Goal: Information Seeking & Learning: Learn about a topic

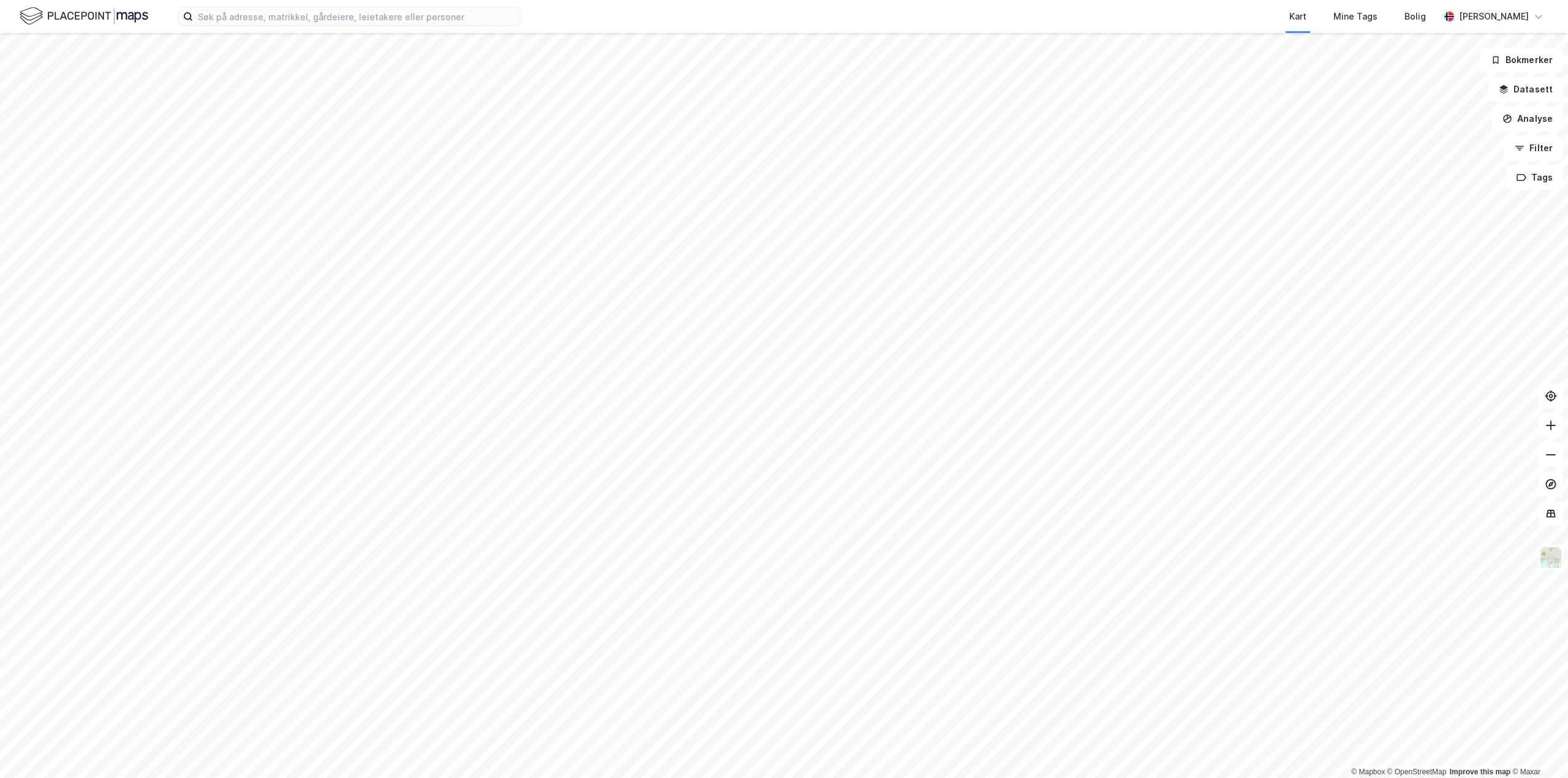
click at [320, 29] on div "Kart Mine Tags Bolig [PERSON_NAME]" at bounding box center [784, 17] width 1568 height 33
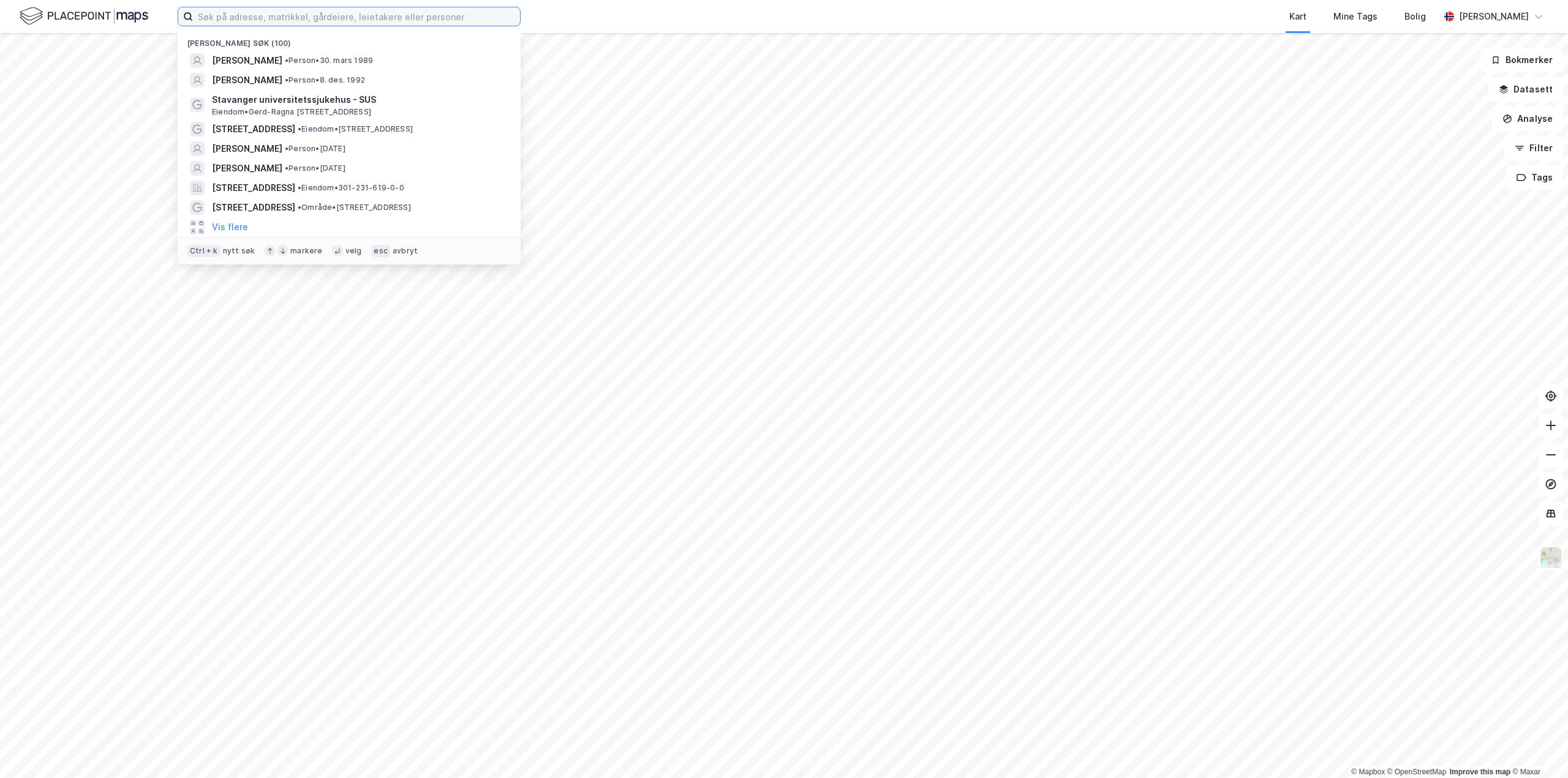
click at [323, 19] on input at bounding box center [357, 17] width 327 height 19
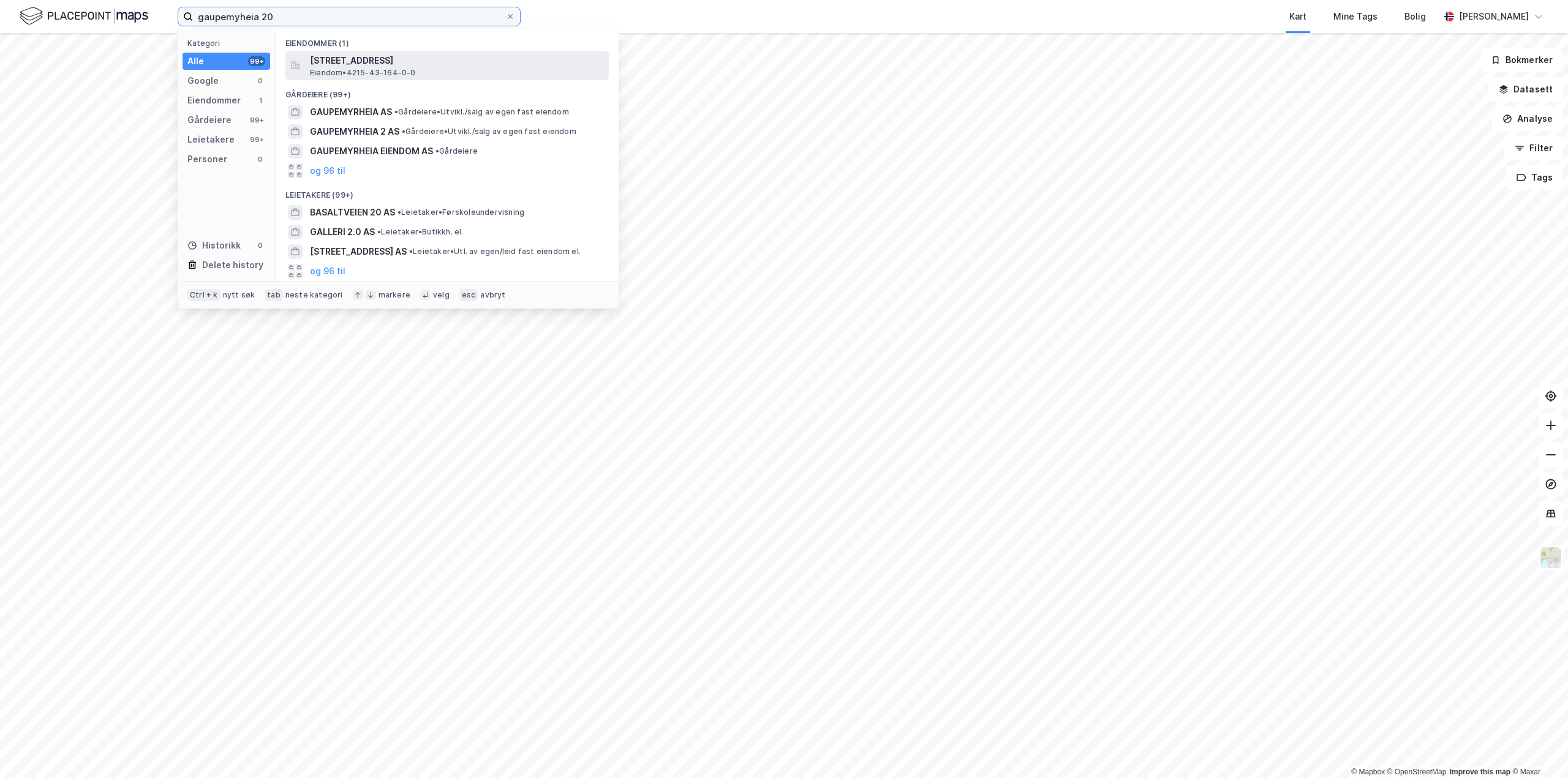
type input "gaupemyheia 20"
click at [380, 65] on span "[STREET_ADDRESS]" at bounding box center [457, 60] width 294 height 15
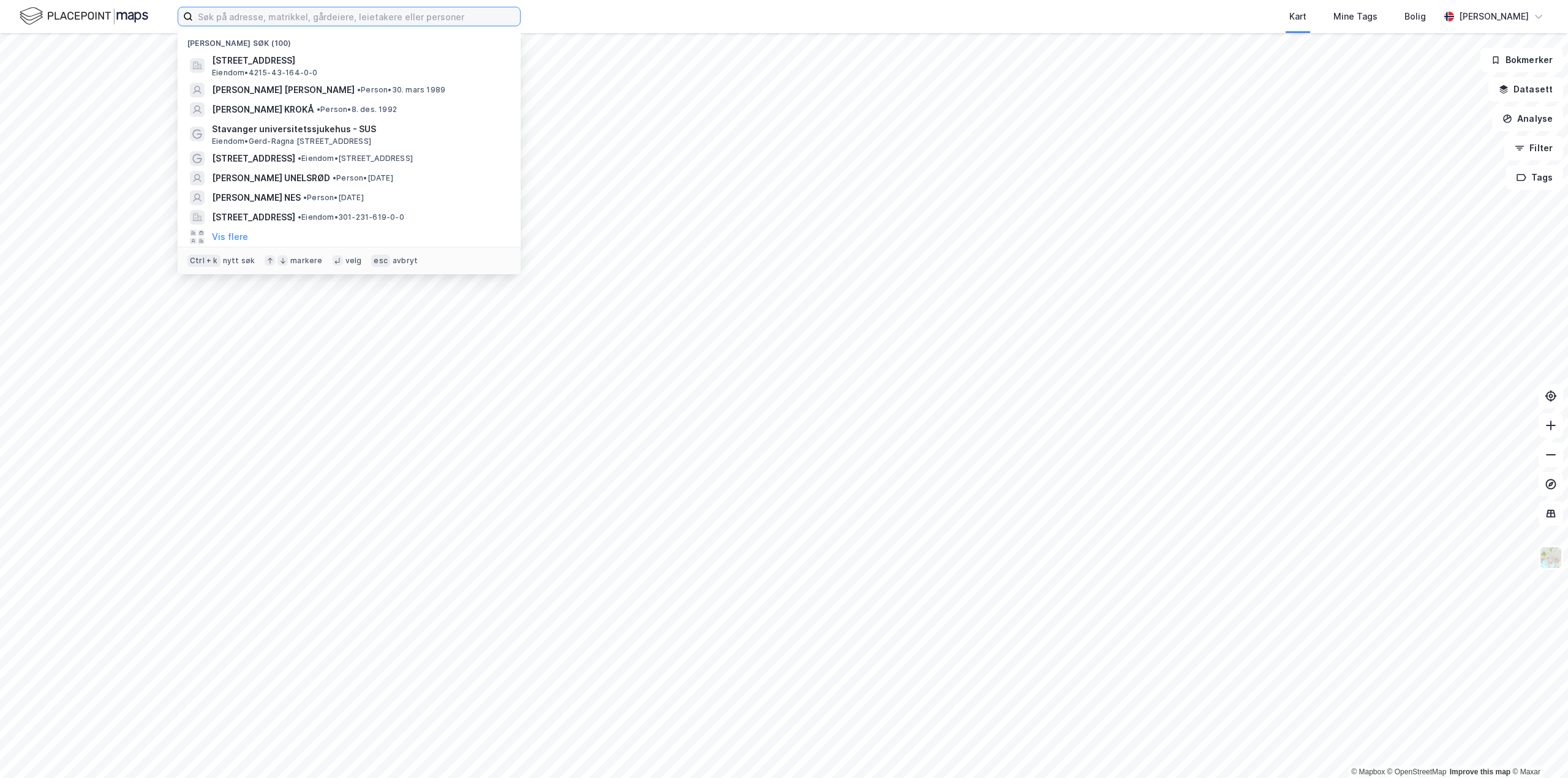
click at [284, 12] on input at bounding box center [357, 17] width 327 height 19
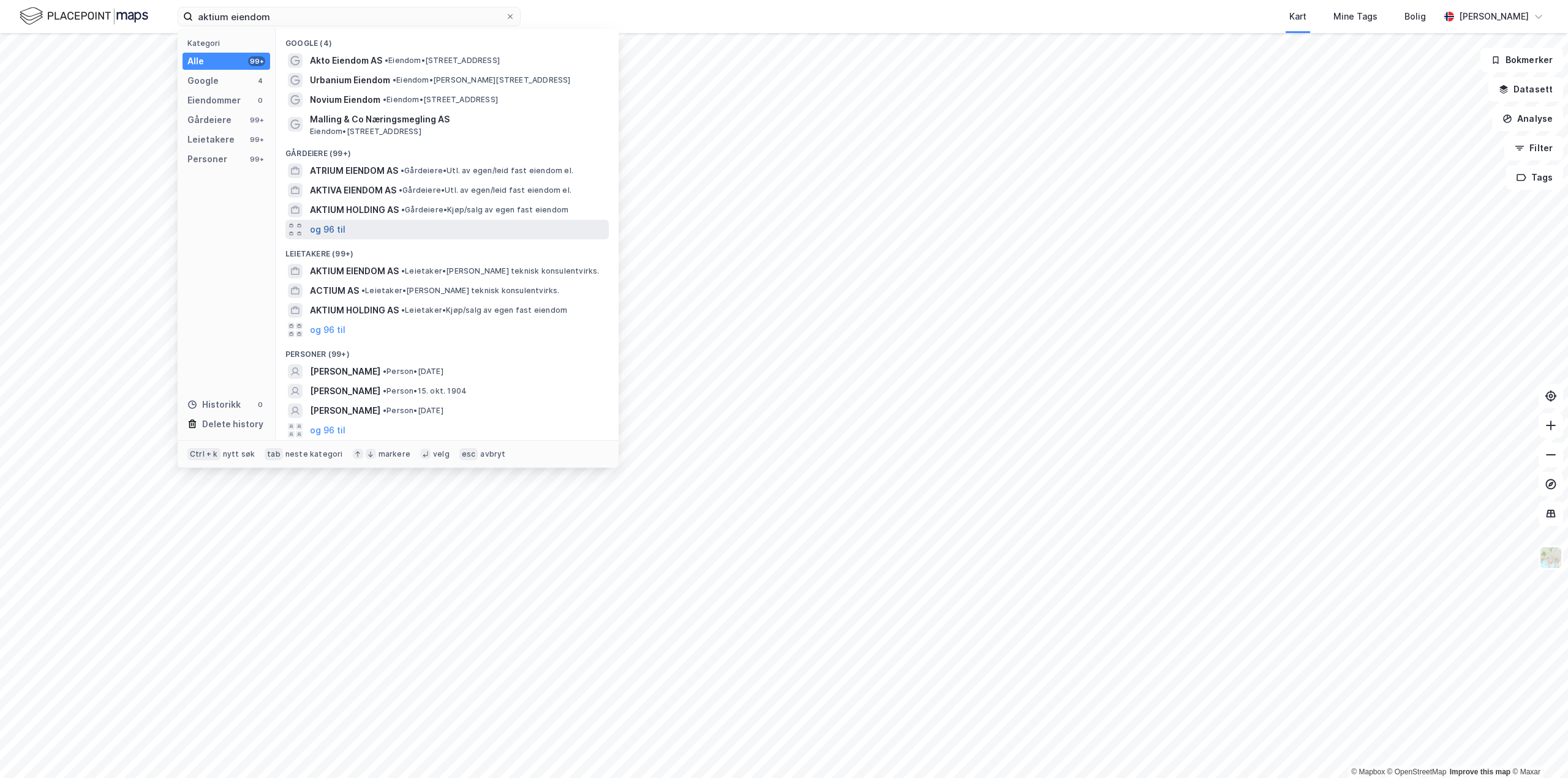
click at [339, 227] on button "og 96 til" at bounding box center [328, 230] width 36 height 15
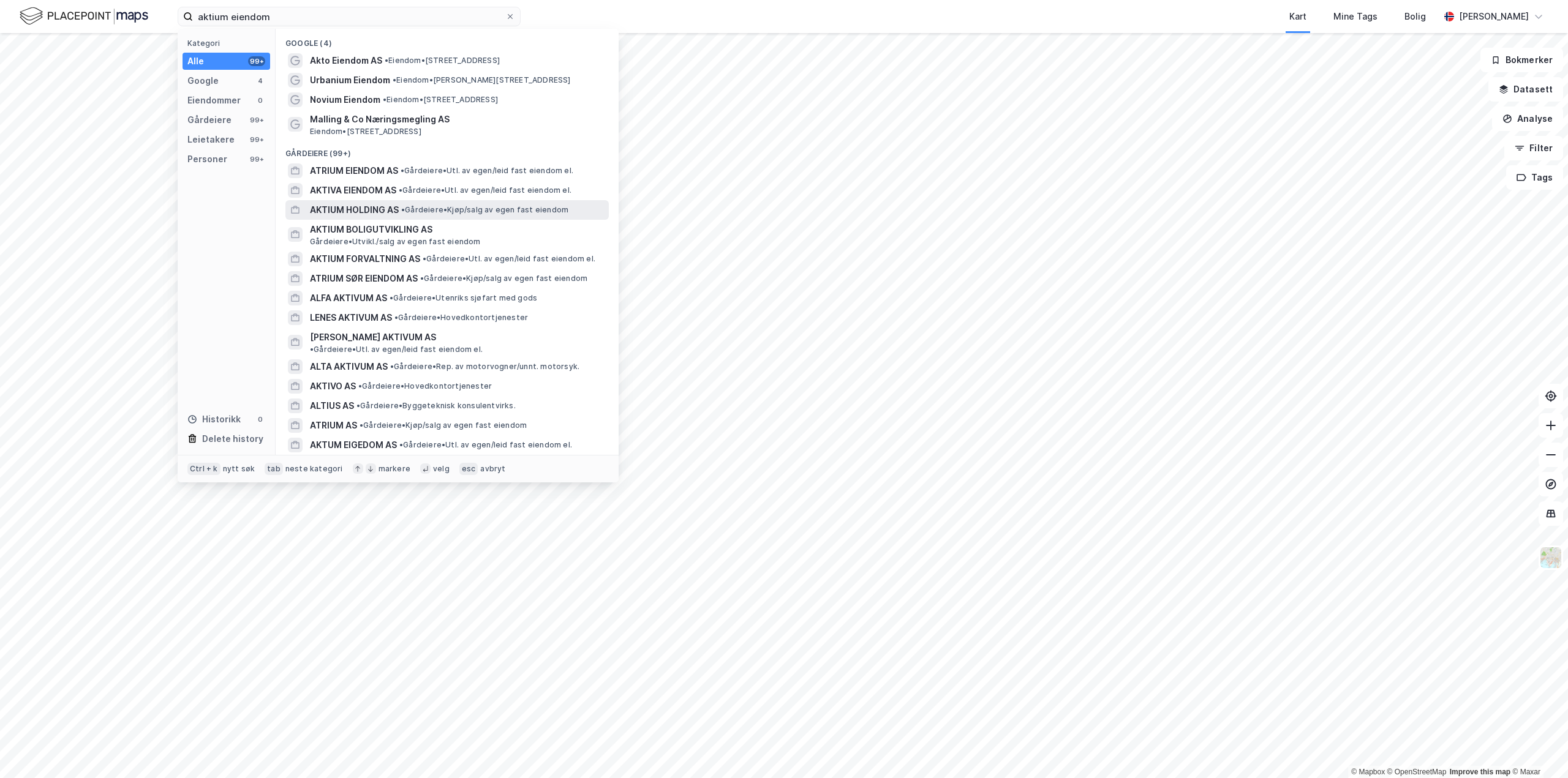
click at [365, 208] on span "AKTIUM HOLDING AS" at bounding box center [354, 210] width 89 height 15
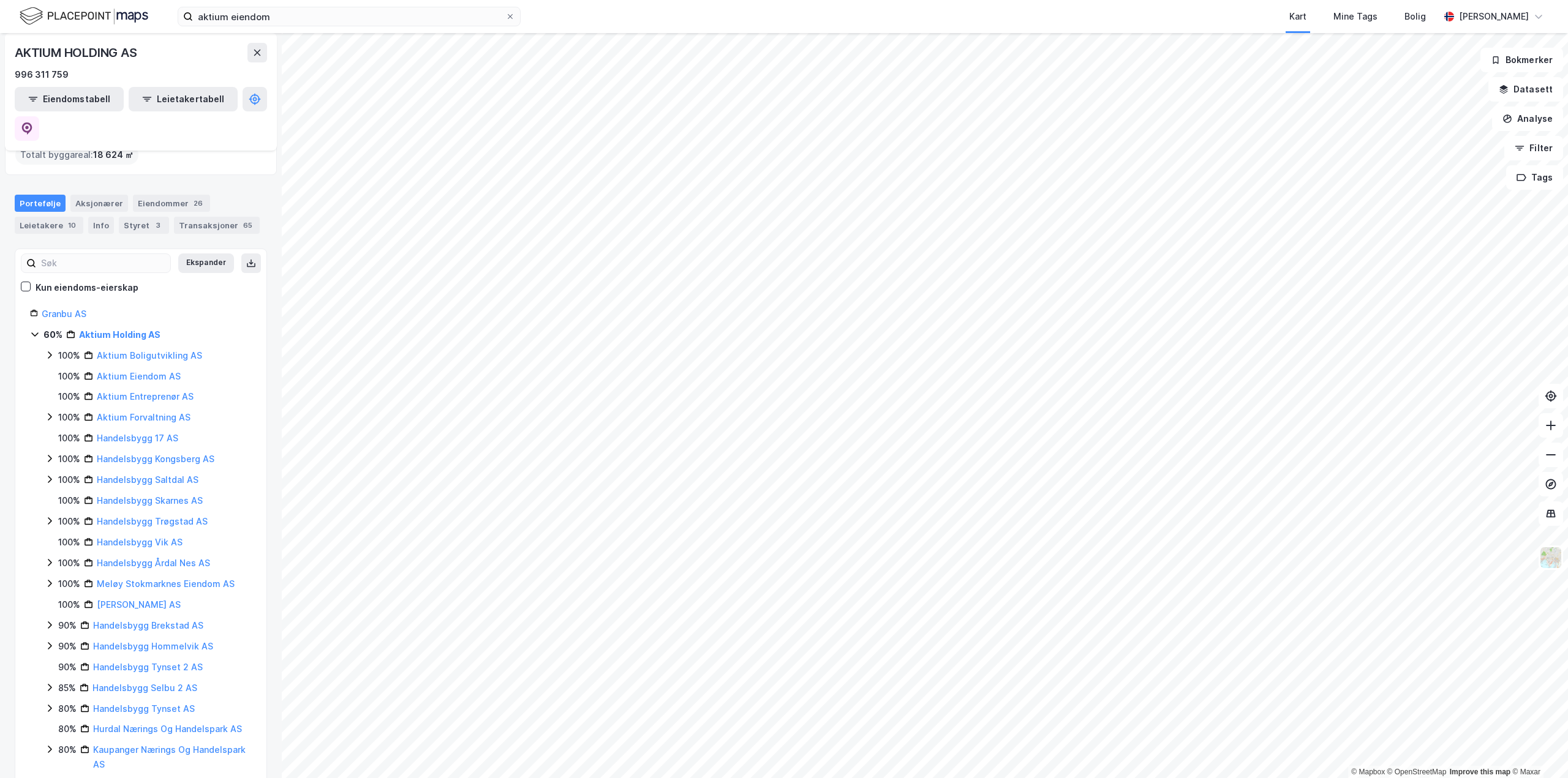
scroll to position [123, 0]
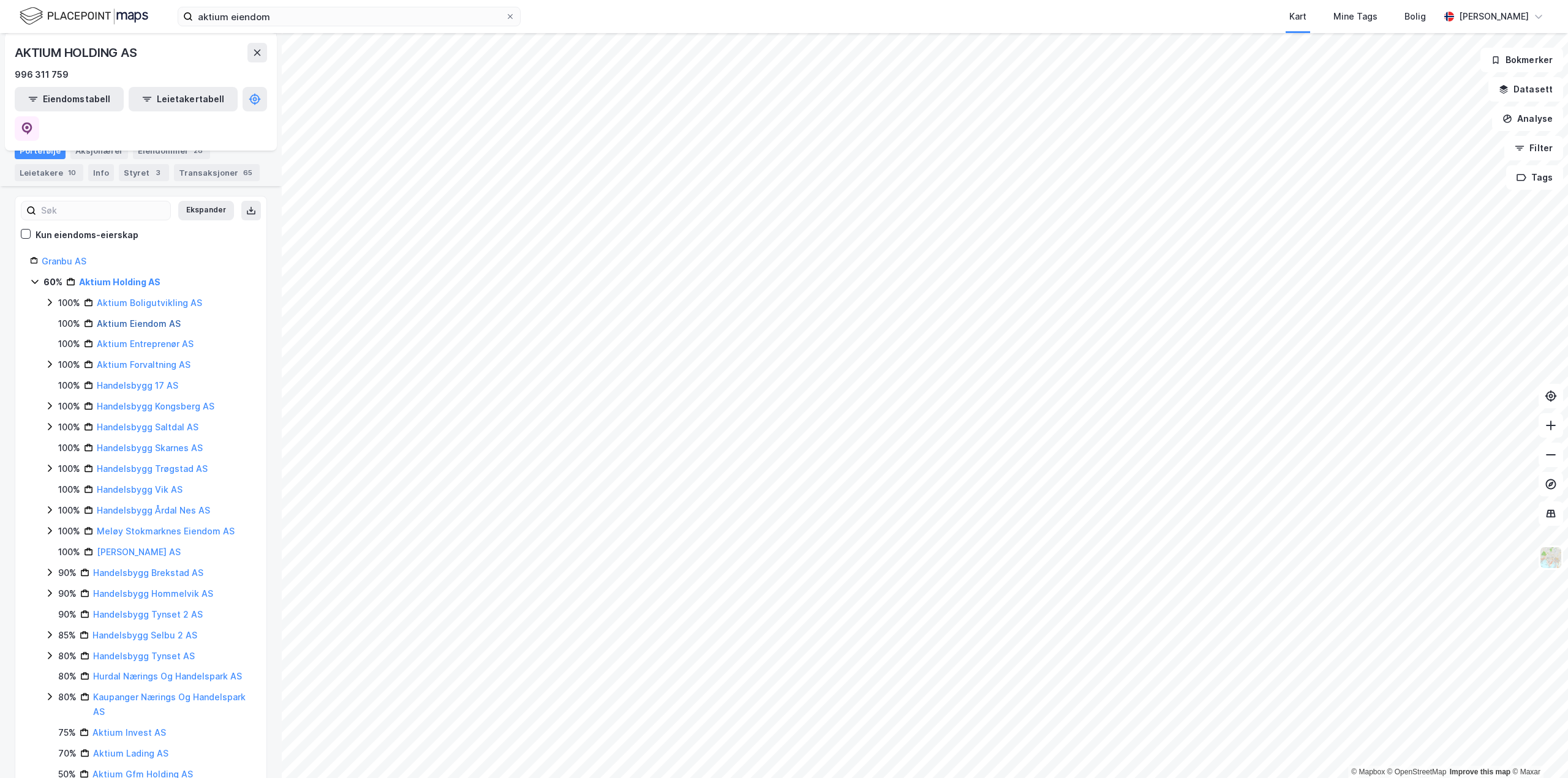
click at [112, 318] on link "Aktium Eiendom AS" at bounding box center [139, 323] width 84 height 10
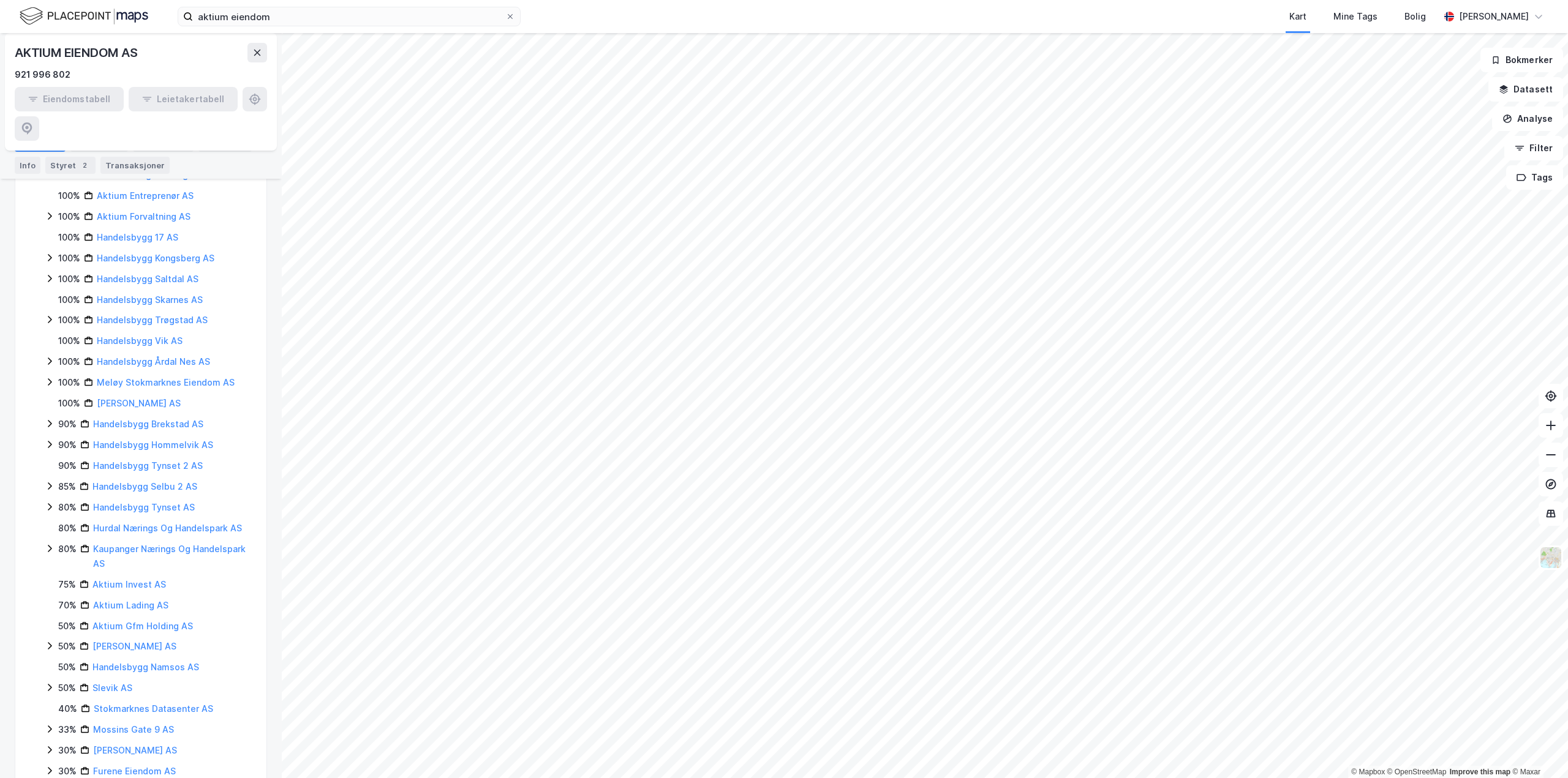
scroll to position [306, 0]
click at [116, 724] on link "Ae Brekstad AS" at bounding box center [135, 729] width 84 height 10
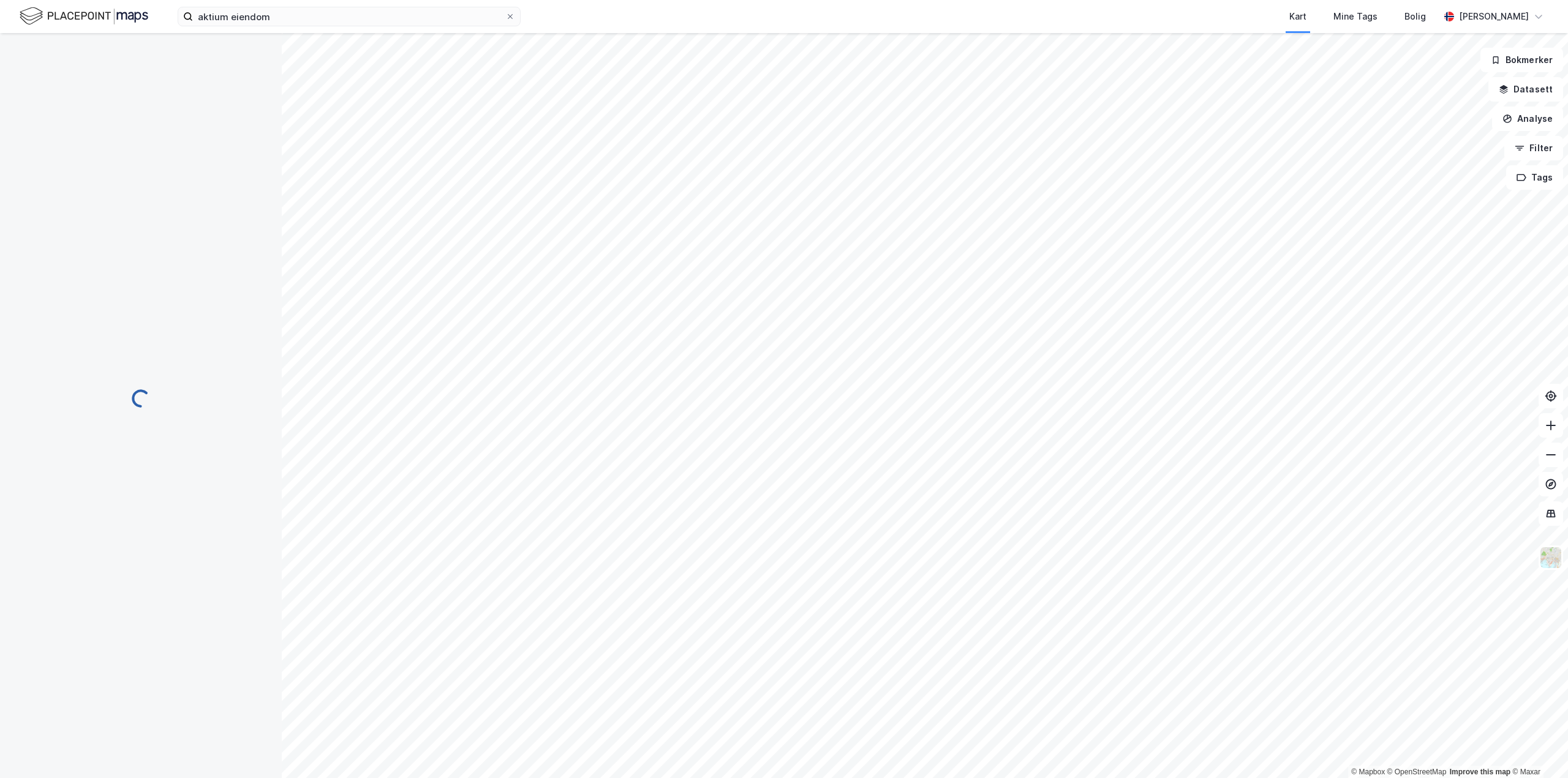
scroll to position [0, 0]
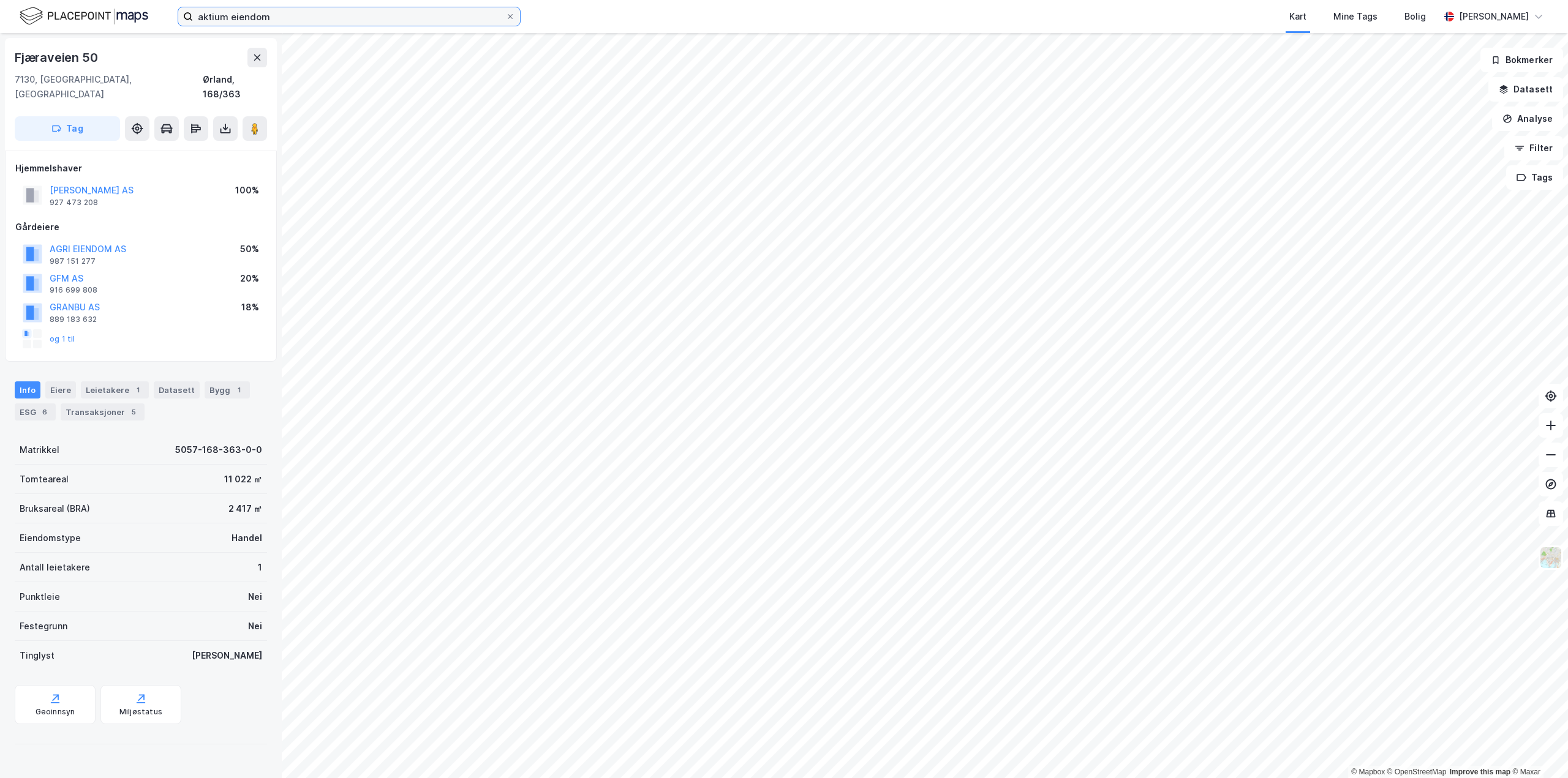
click at [380, 14] on input "aktium eiendom" at bounding box center [349, 17] width 312 height 19
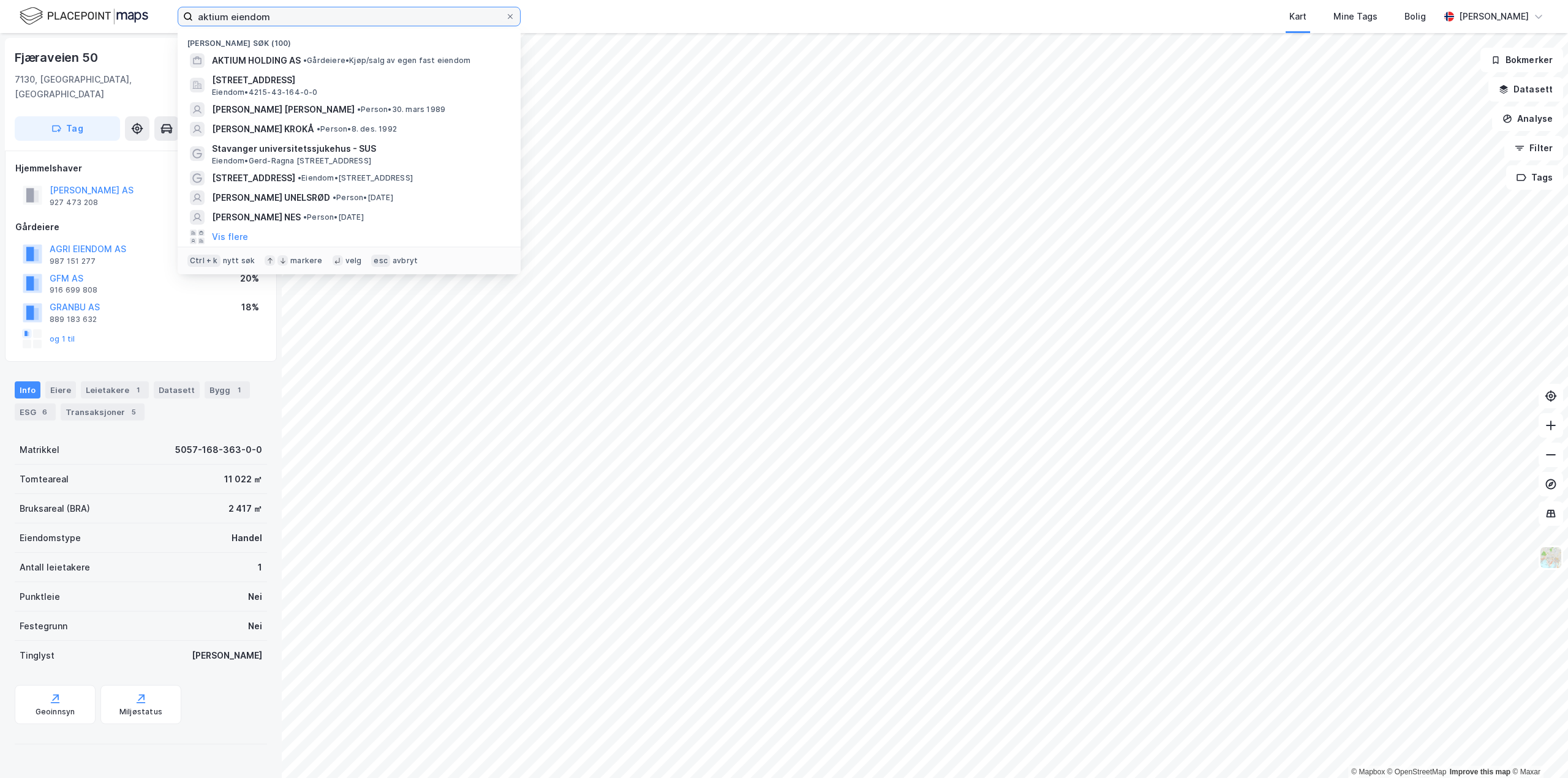
drag, startPoint x: 375, startPoint y: 15, endPoint x: -43, endPoint y: 3, distance: 418.2
click at [0, 3] on html "aktium eiendom Nylige søk (100) AKTIUM HOLDING AS • Gårdeiere • Kjøp/salg av eg…" at bounding box center [784, 389] width 1568 height 778
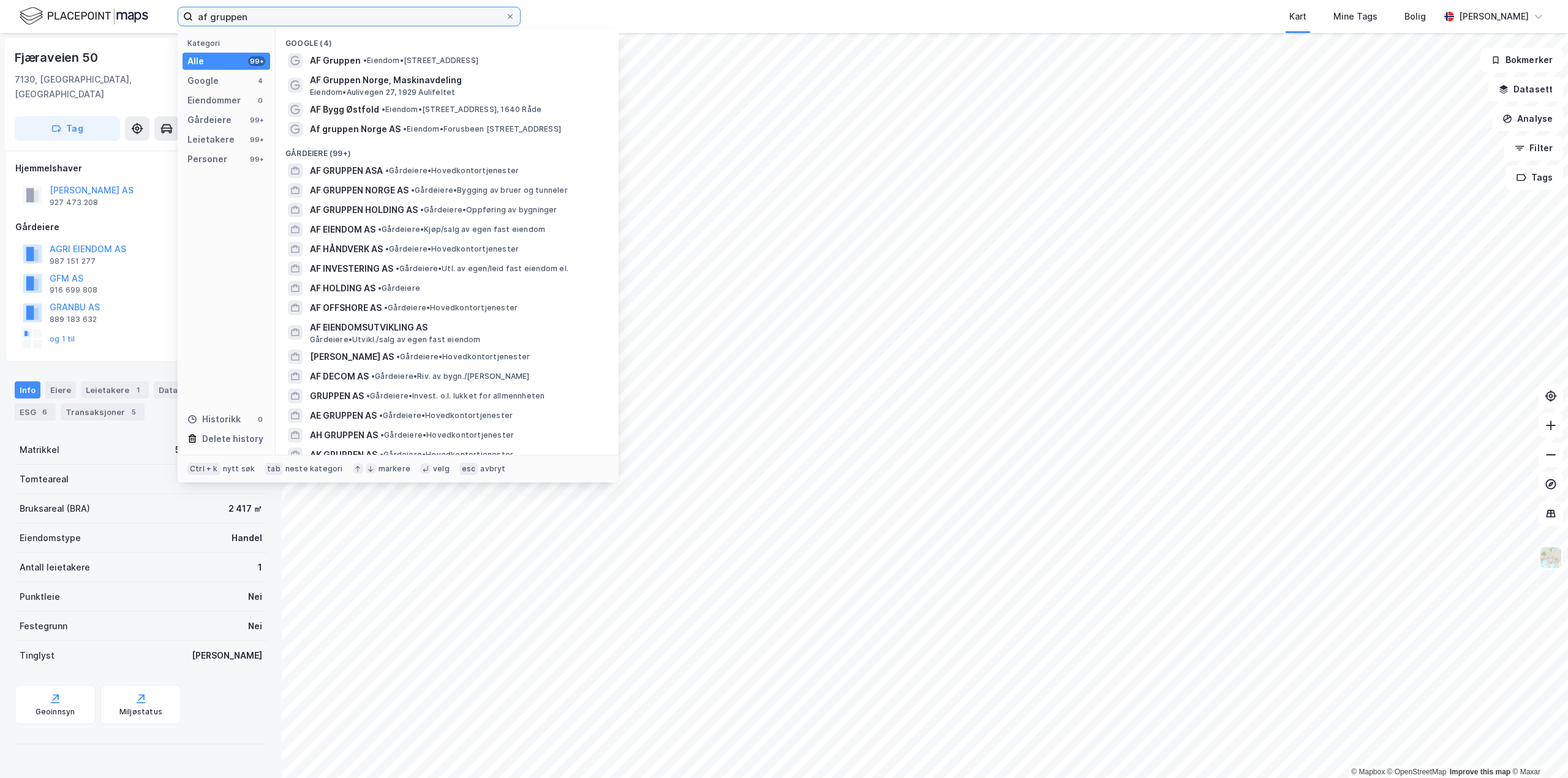
type input "af gruppen"
